Goal: Task Accomplishment & Management: Manage account settings

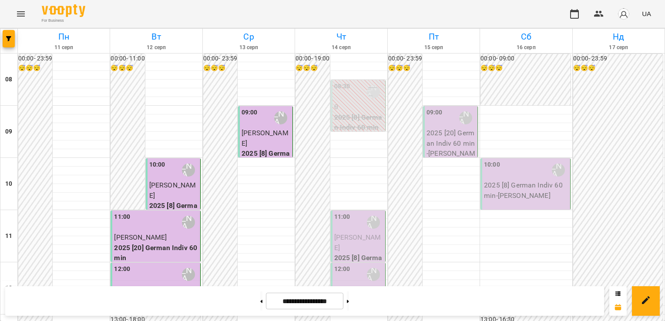
scroll to position [137, 0]
click at [355, 212] on div "11:00 [PERSON_NAME] (н)" at bounding box center [358, 222] width 49 height 20
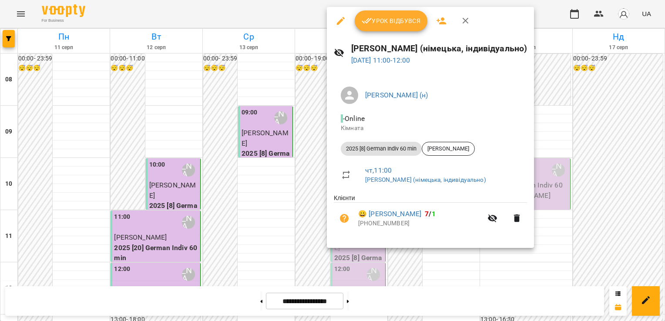
click at [395, 11] on button "Урок відбувся" at bounding box center [391, 20] width 73 height 21
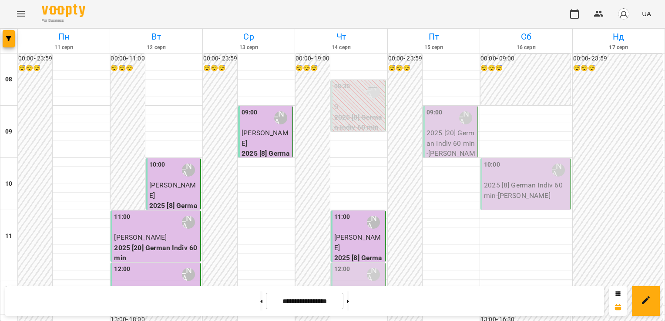
scroll to position [88, 0]
click at [353, 253] on p "2025 [8] German Indiv 60 min" at bounding box center [358, 263] width 49 height 20
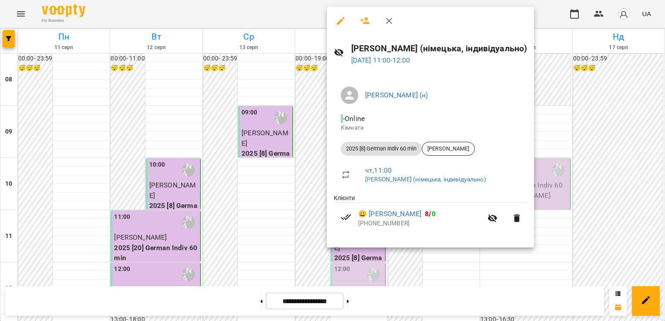
click at [297, 141] on div at bounding box center [332, 160] width 665 height 321
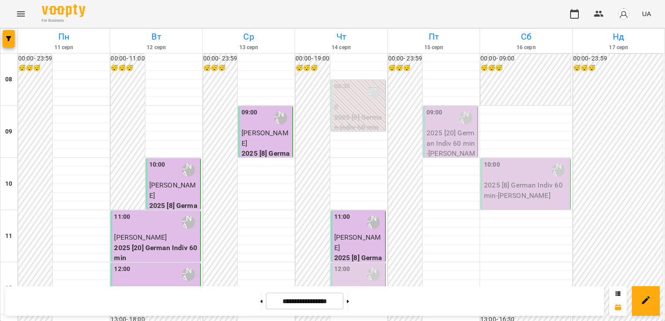
click at [347, 295] on p "2025 [8] German Pairs 60 min (Німецька А0 [PERSON_NAME] - пара)" at bounding box center [358, 320] width 49 height 51
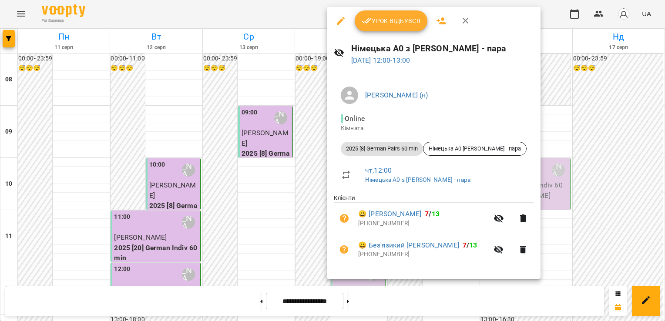
click at [386, 27] on button "Урок відбувся" at bounding box center [391, 20] width 73 height 21
